Goal: Check status: Check status

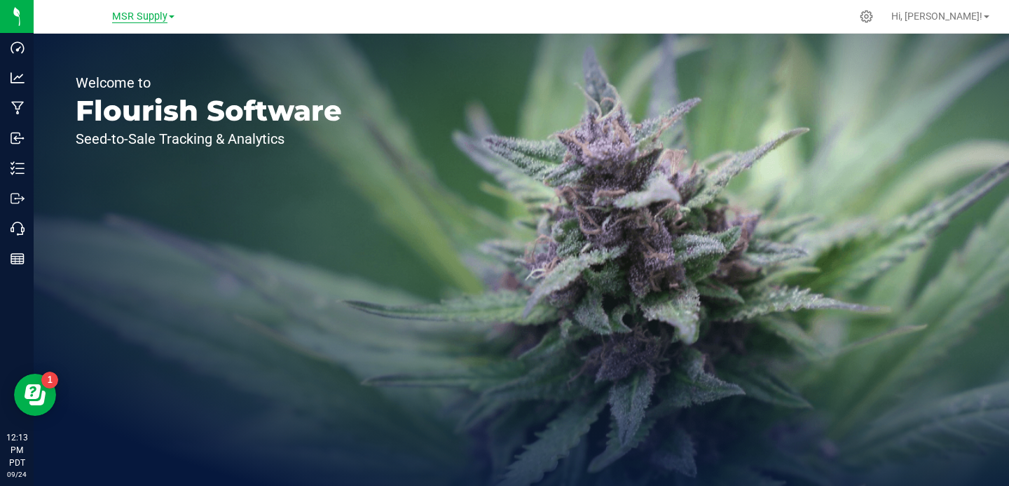
click at [132, 12] on span "MSR Supply" at bounding box center [139, 17] width 55 height 13
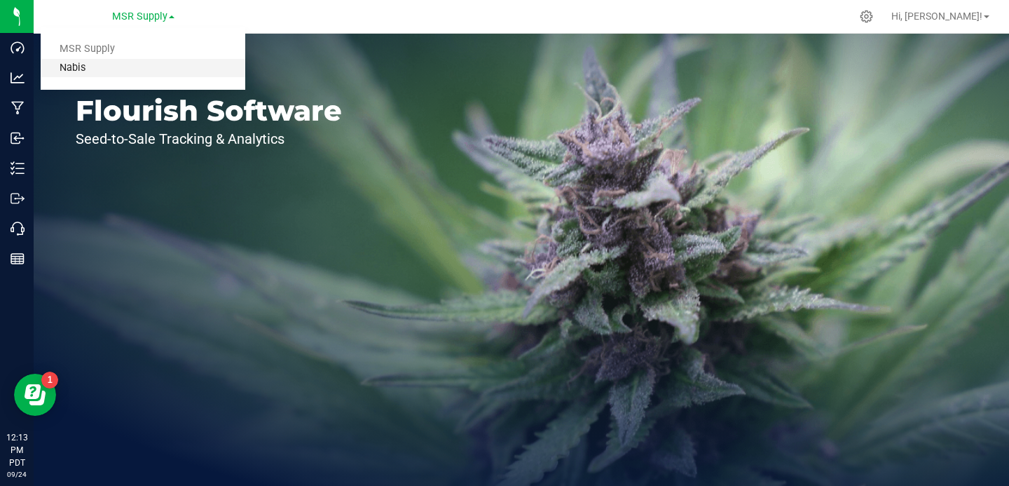
click at [104, 65] on link "Nabis" at bounding box center [143, 68] width 205 height 19
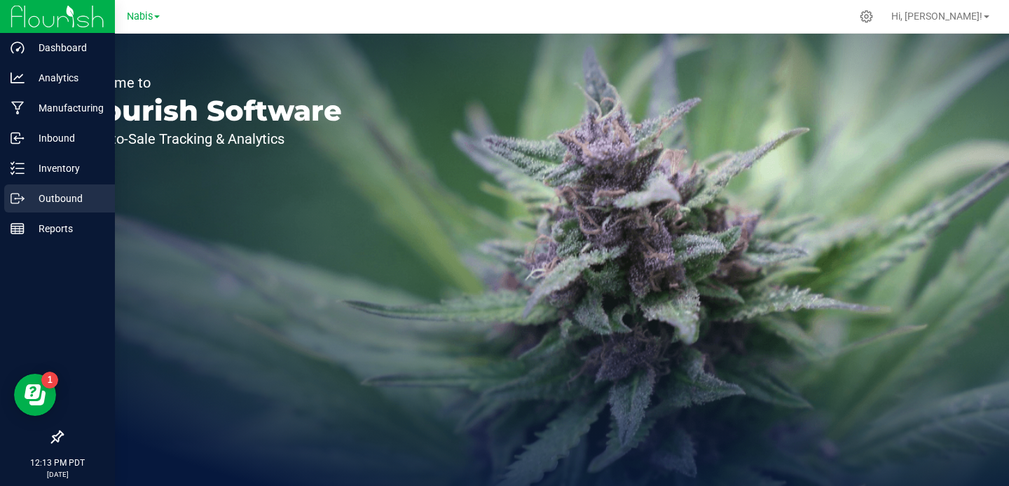
click at [22, 200] on icon at bounding box center [23, 199] width 2 height 2
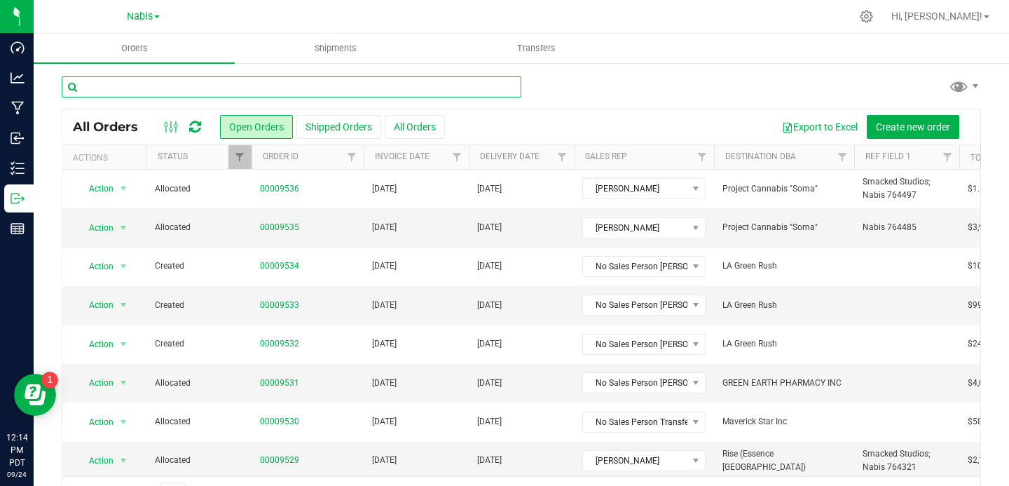
click at [199, 92] on input "text" at bounding box center [292, 86] width 460 height 21
paste input "9442"
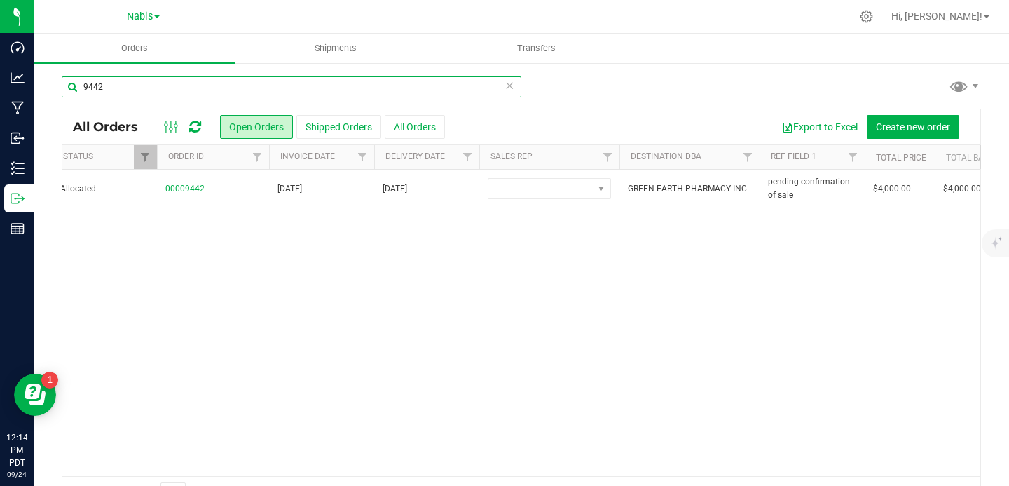
scroll to position [0, 97]
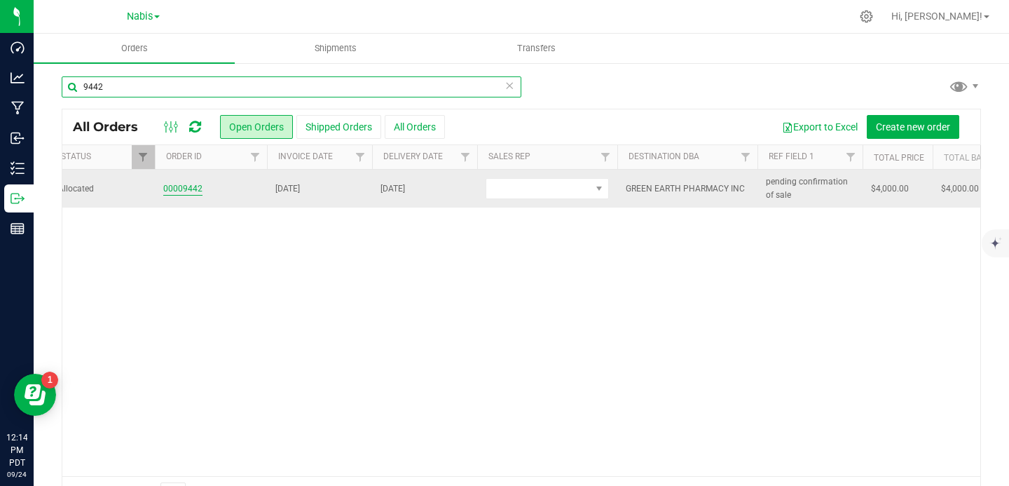
type input "9442"
click at [175, 187] on link "00009442" at bounding box center [182, 188] width 39 height 13
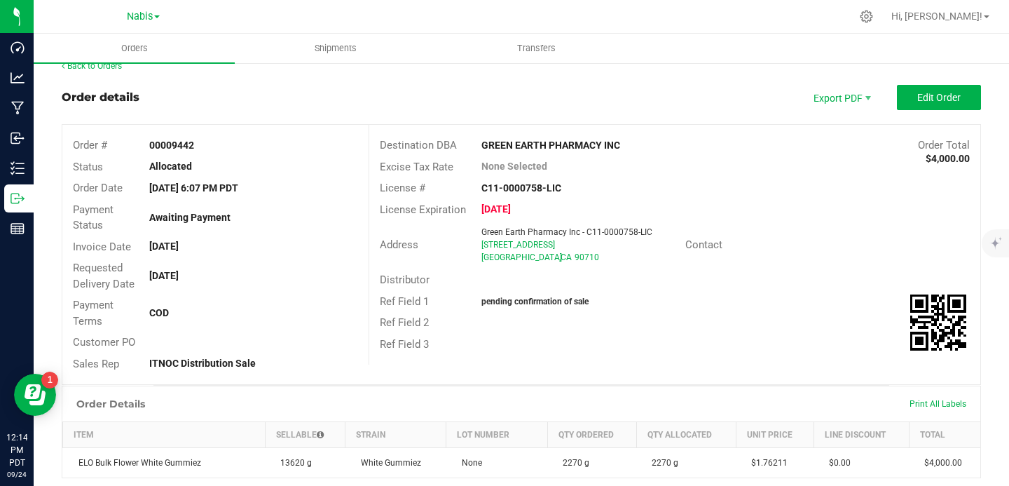
scroll to position [23, 0]
